Goal: Task Accomplishment & Management: Manage account settings

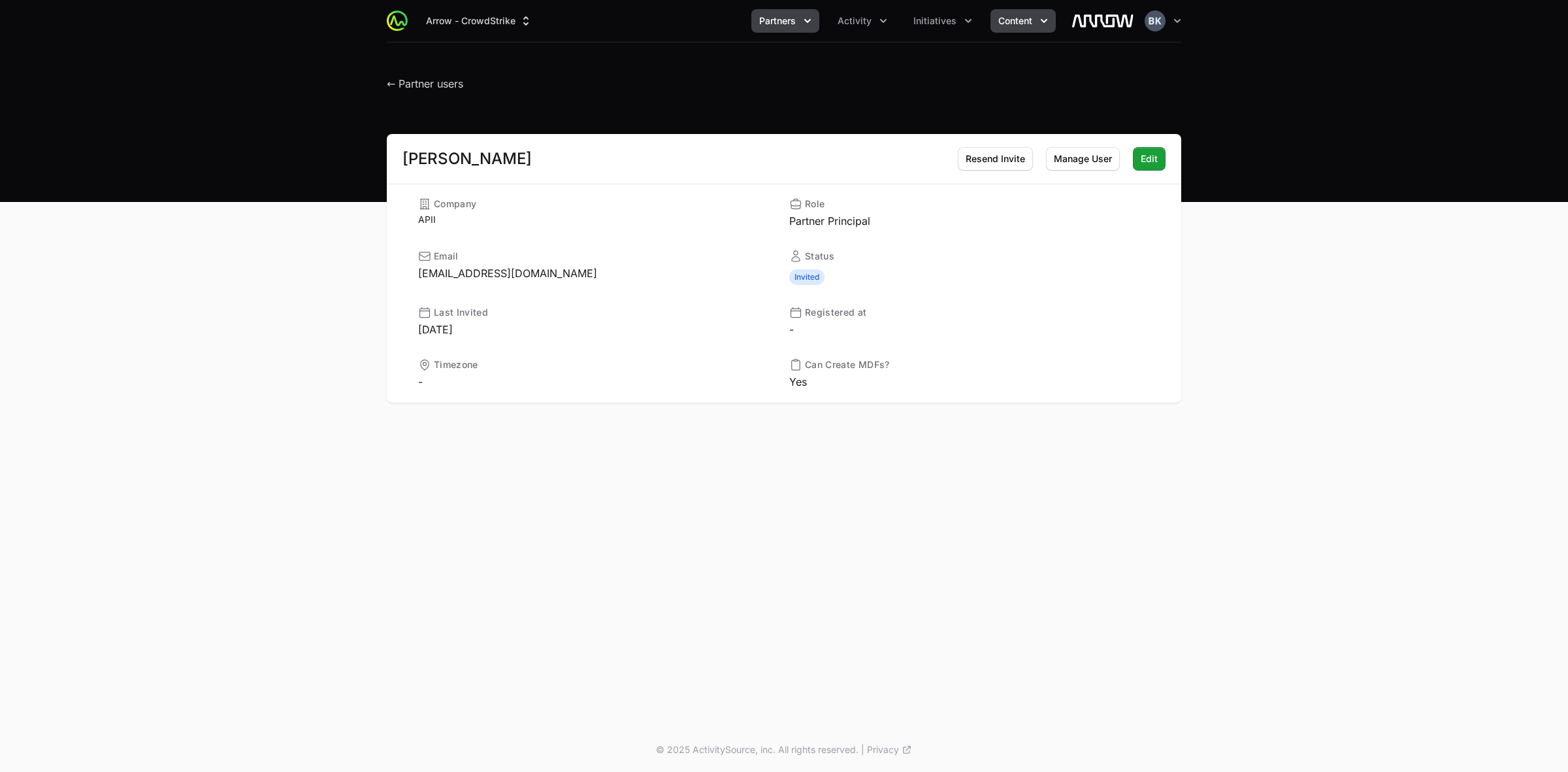
click at [1040, 18] on icon "Content menu" at bounding box center [1044, 21] width 13 height 13
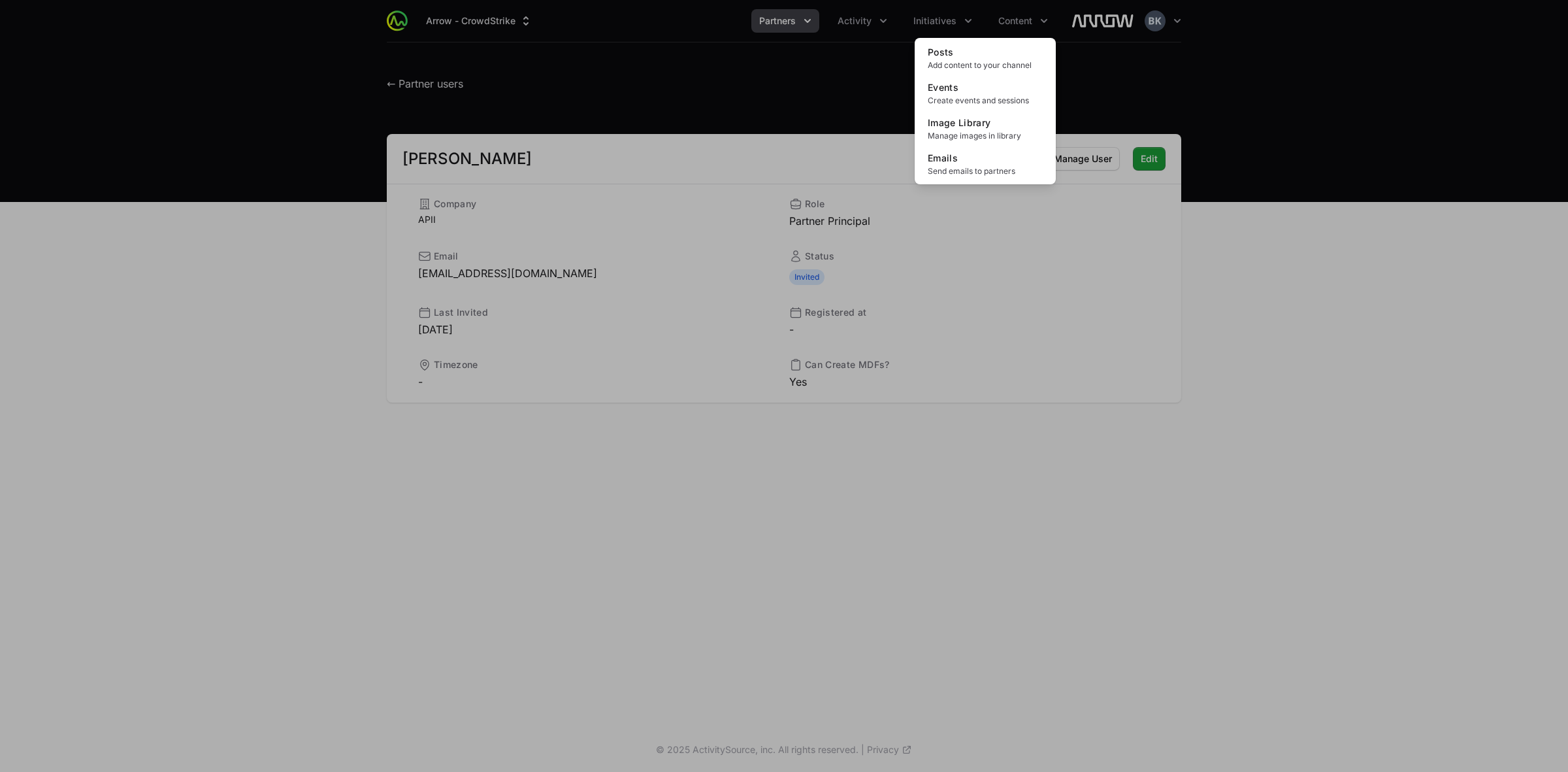
click at [966, 20] on div "Content menu" at bounding box center [784, 386] width 1568 height 772
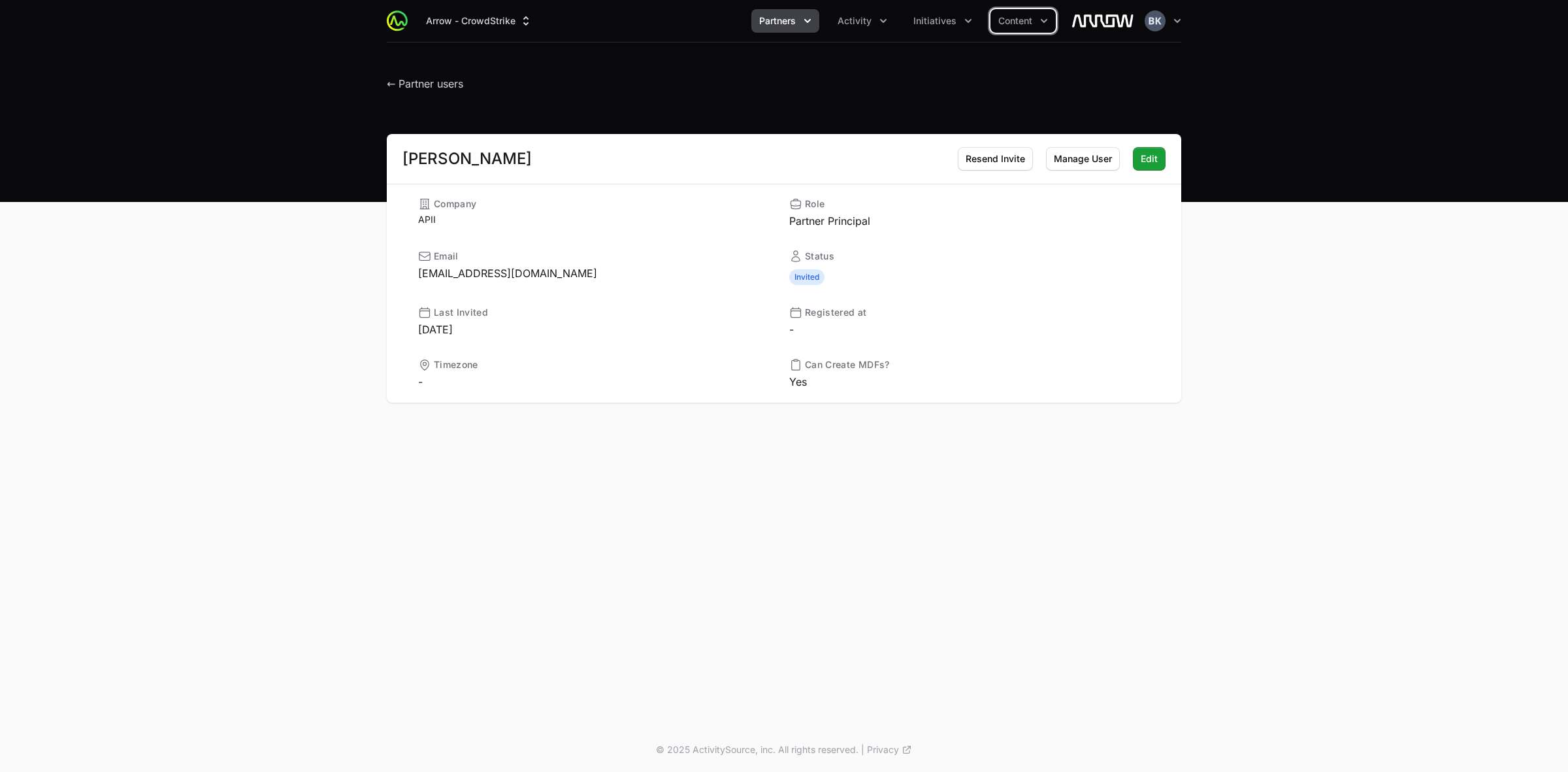
click at [966, 20] on icon "Initiatives menu" at bounding box center [968, 21] width 6 height 4
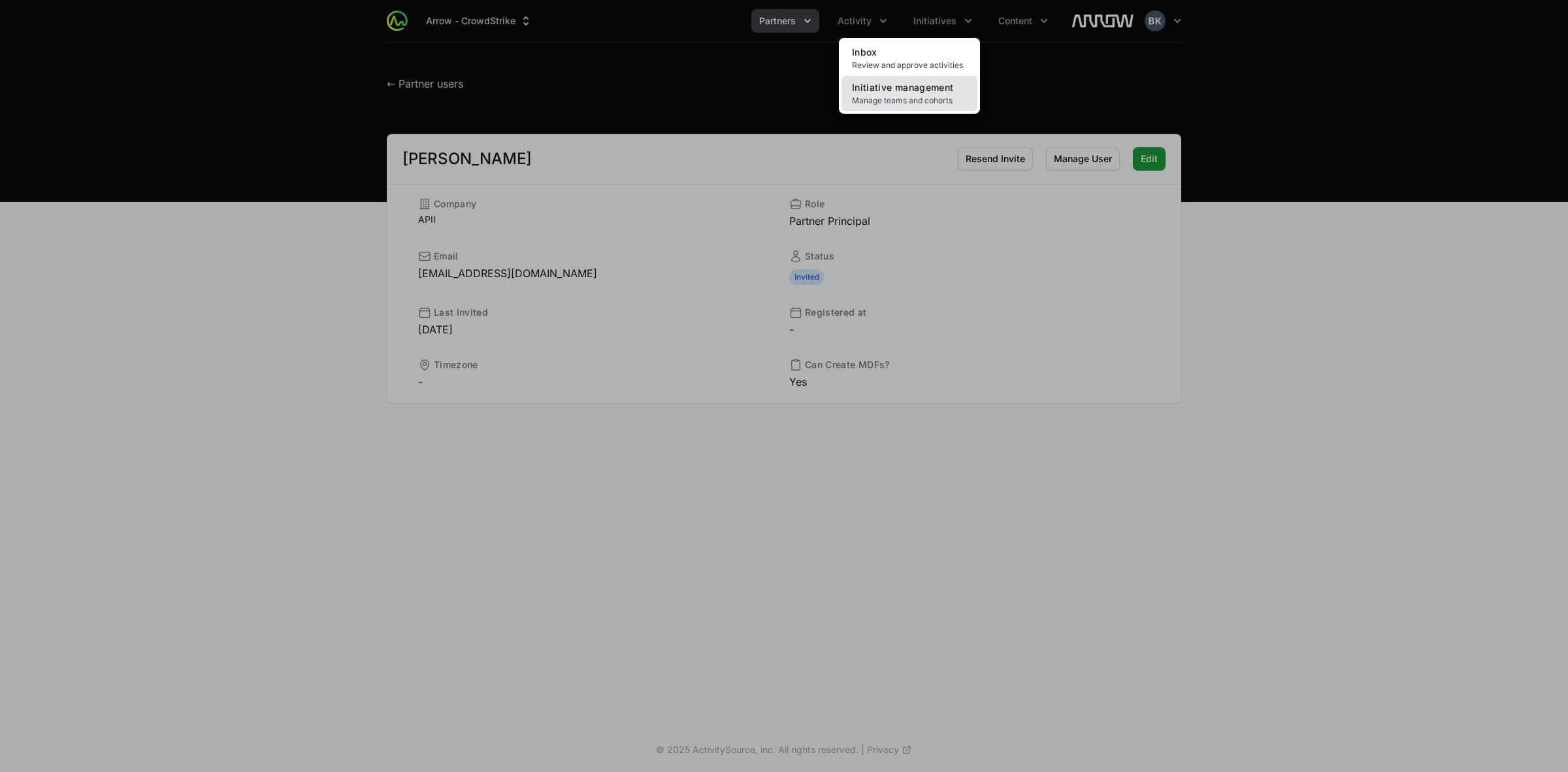
click at [928, 88] on span "Initiative management" at bounding box center [903, 87] width 101 height 11
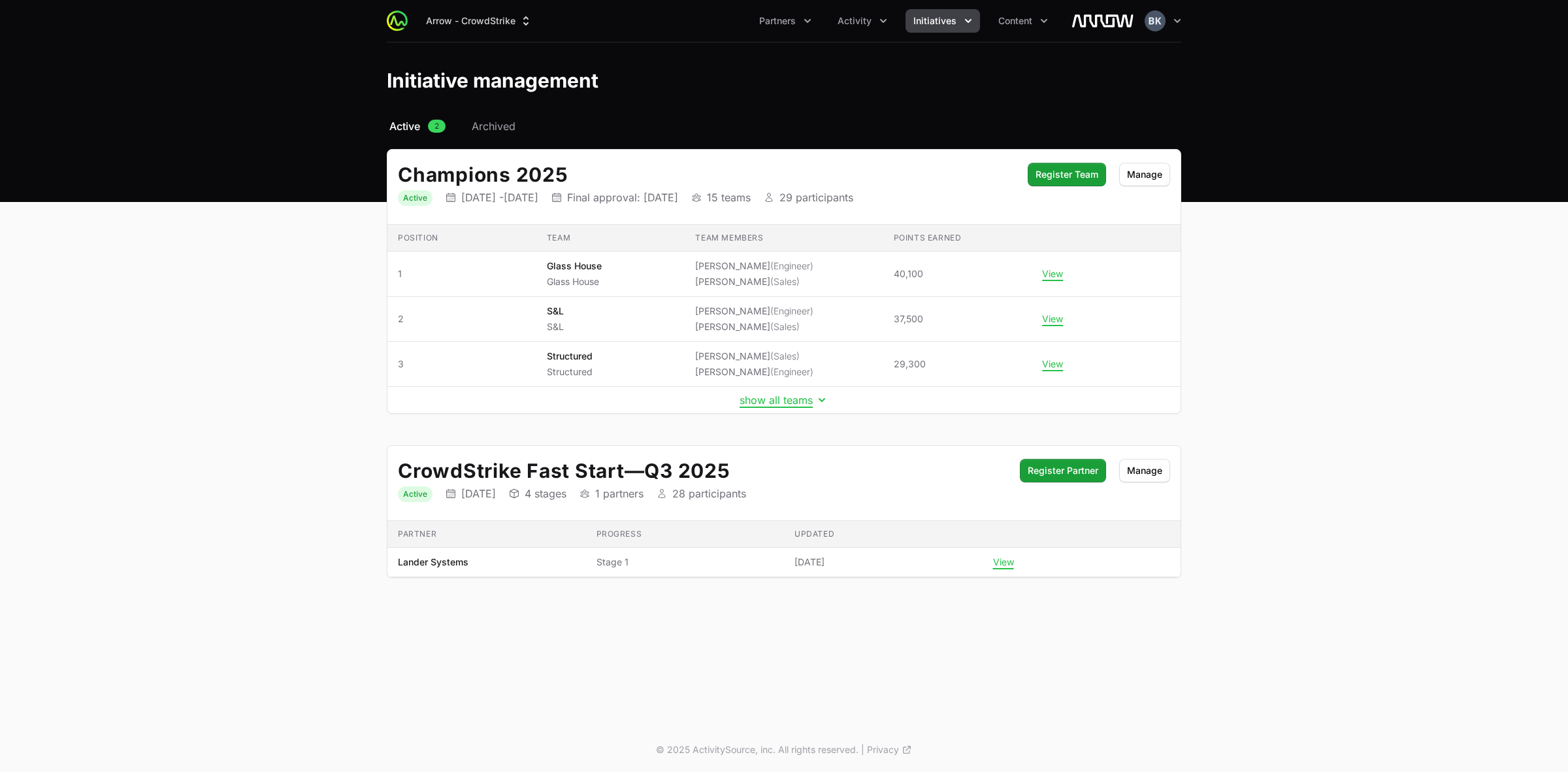
click at [968, 18] on icon "Initiatives menu" at bounding box center [968, 21] width 13 height 13
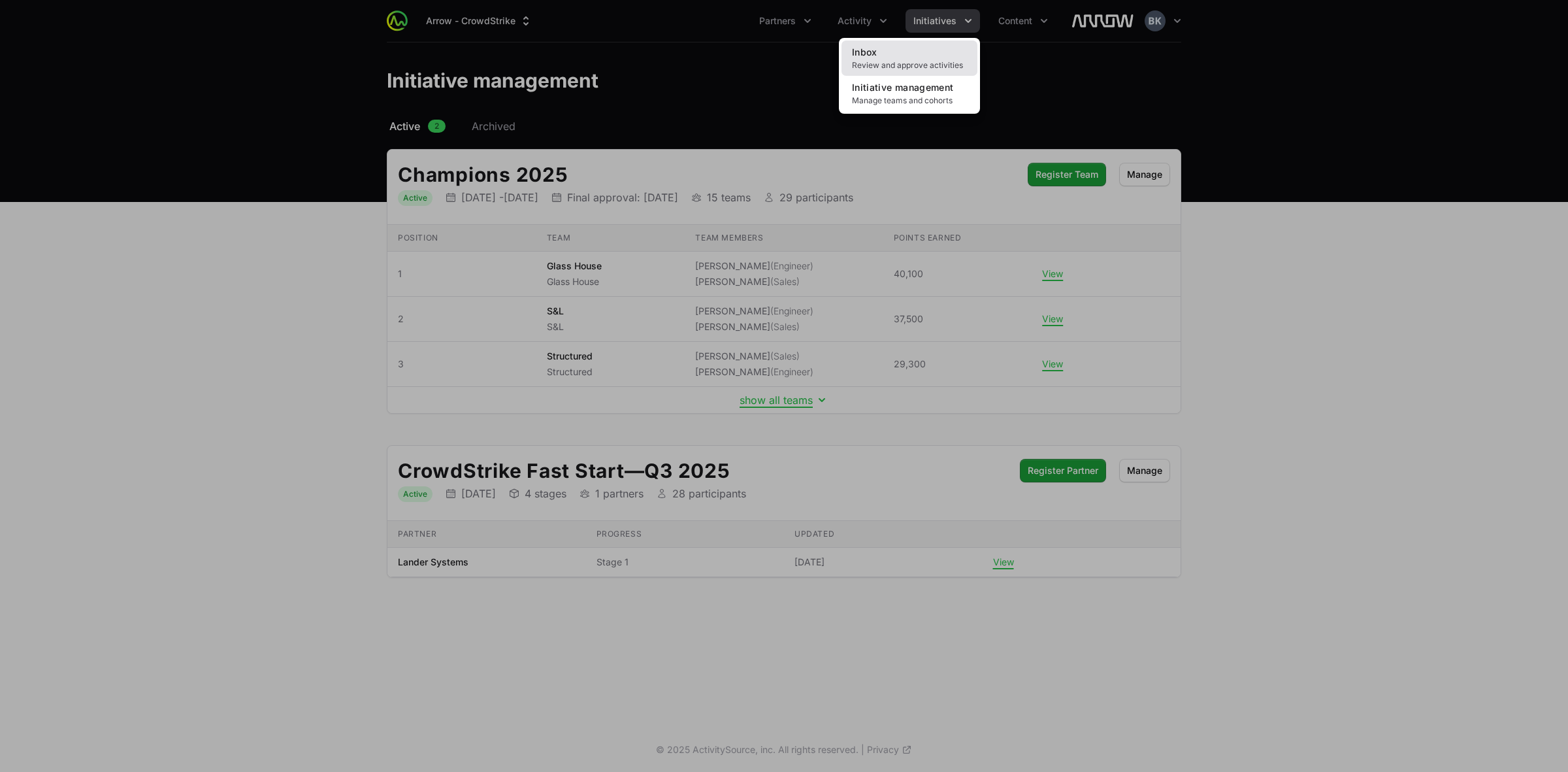
click at [920, 59] on link "Inbox Review and approve activities" at bounding box center [909, 57] width 136 height 36
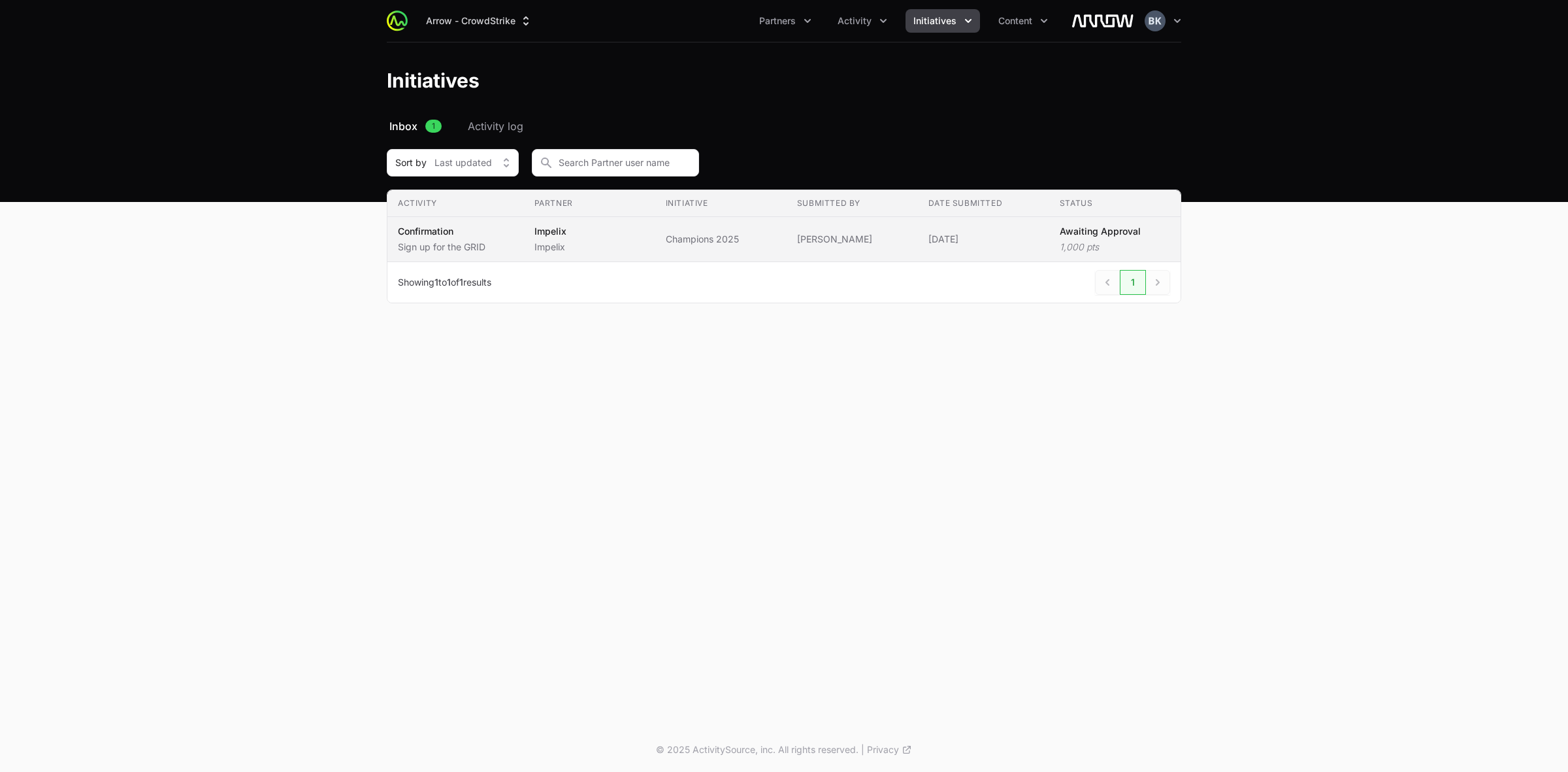
click at [1134, 241] on p "1,000 pts" at bounding box center [1100, 247] width 81 height 13
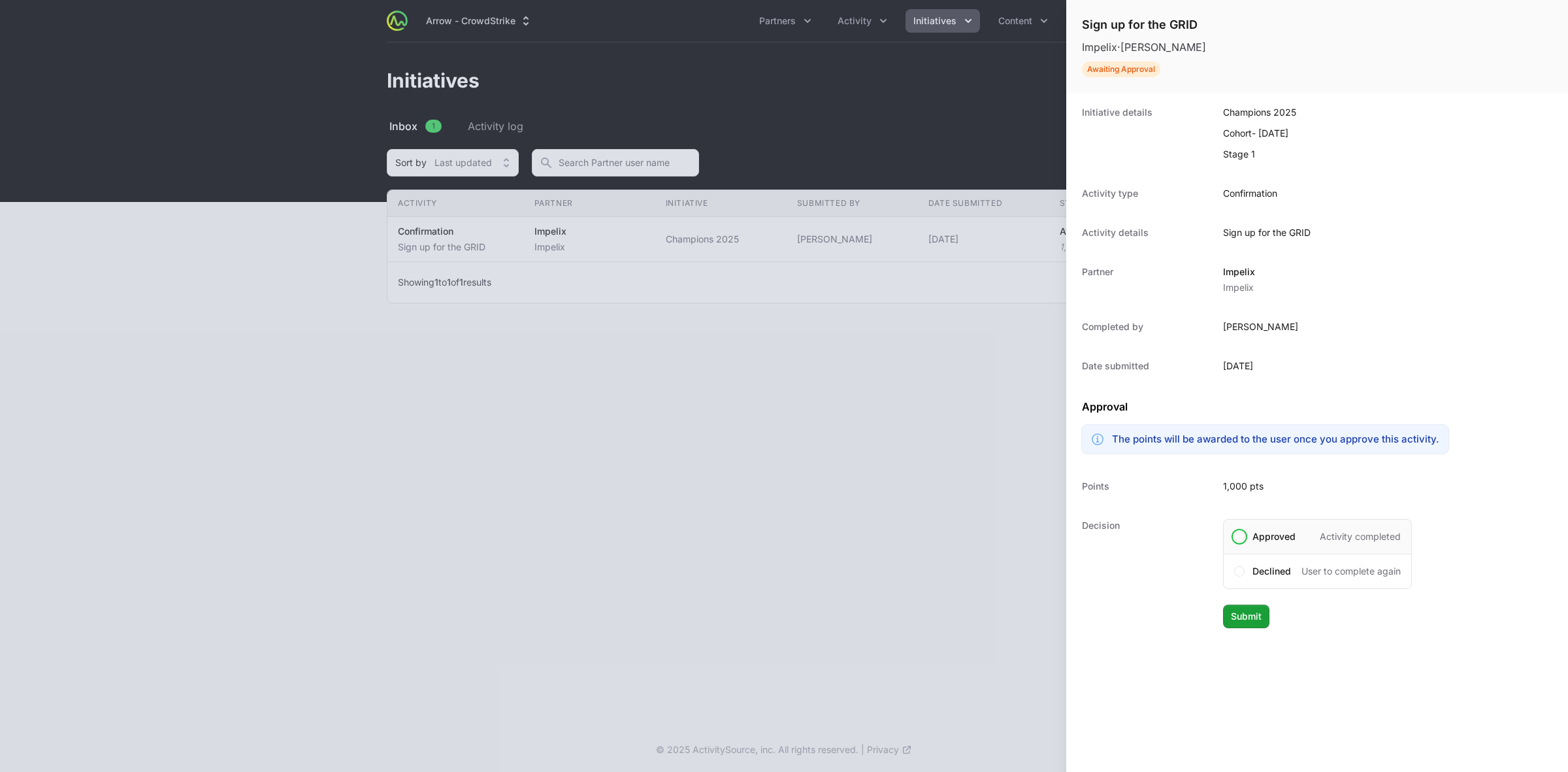
click at [1259, 536] on span "Approved" at bounding box center [1274, 536] width 43 height 13
click at [1254, 625] on button "Submit" at bounding box center [1246, 616] width 46 height 24
